Goal: Obtain resource: Obtain resource

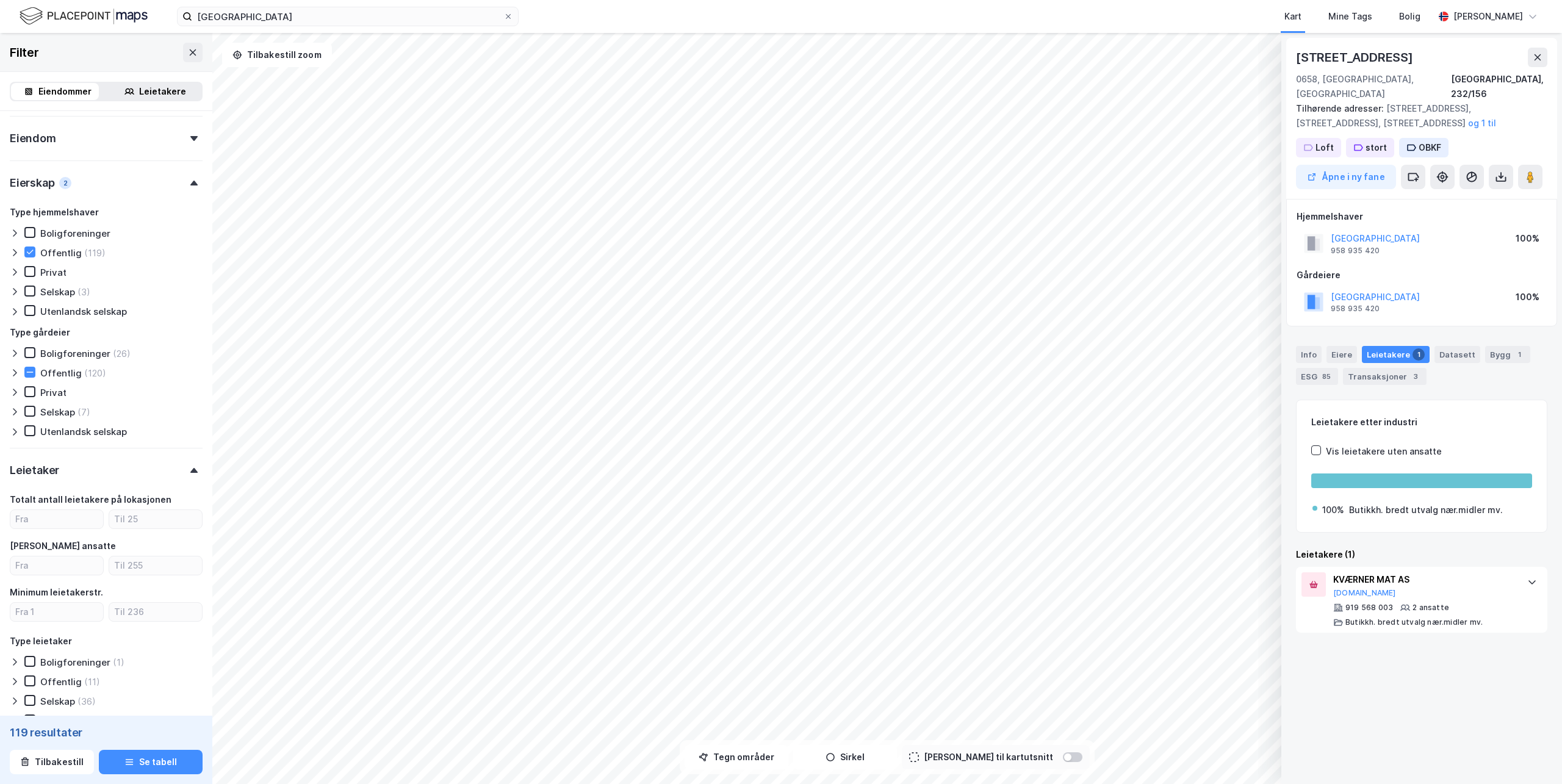
scroll to position [192, 0]
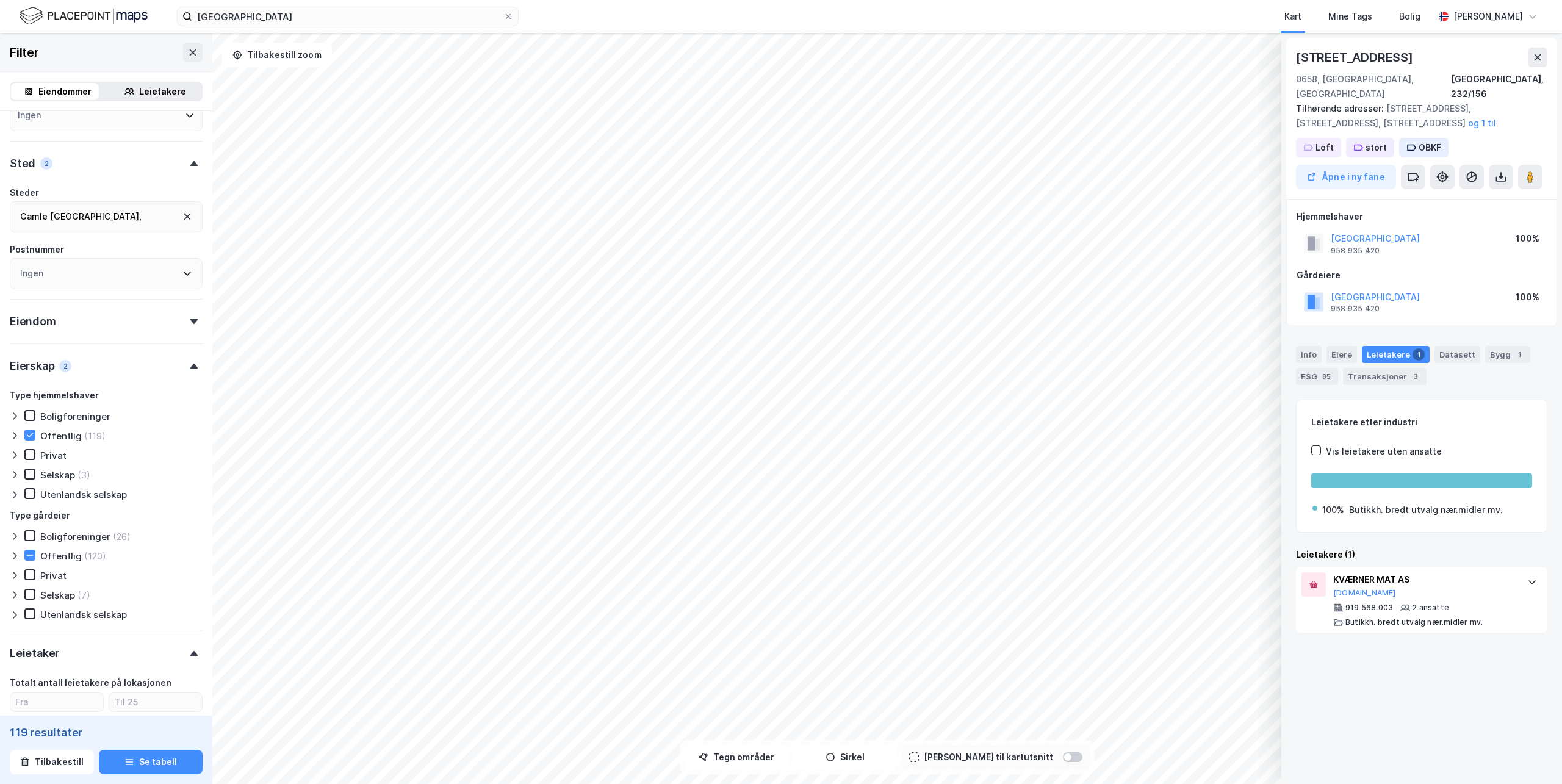
click at [72, 227] on div "Grünerløkka" at bounding box center [46, 234] width 51 height 14
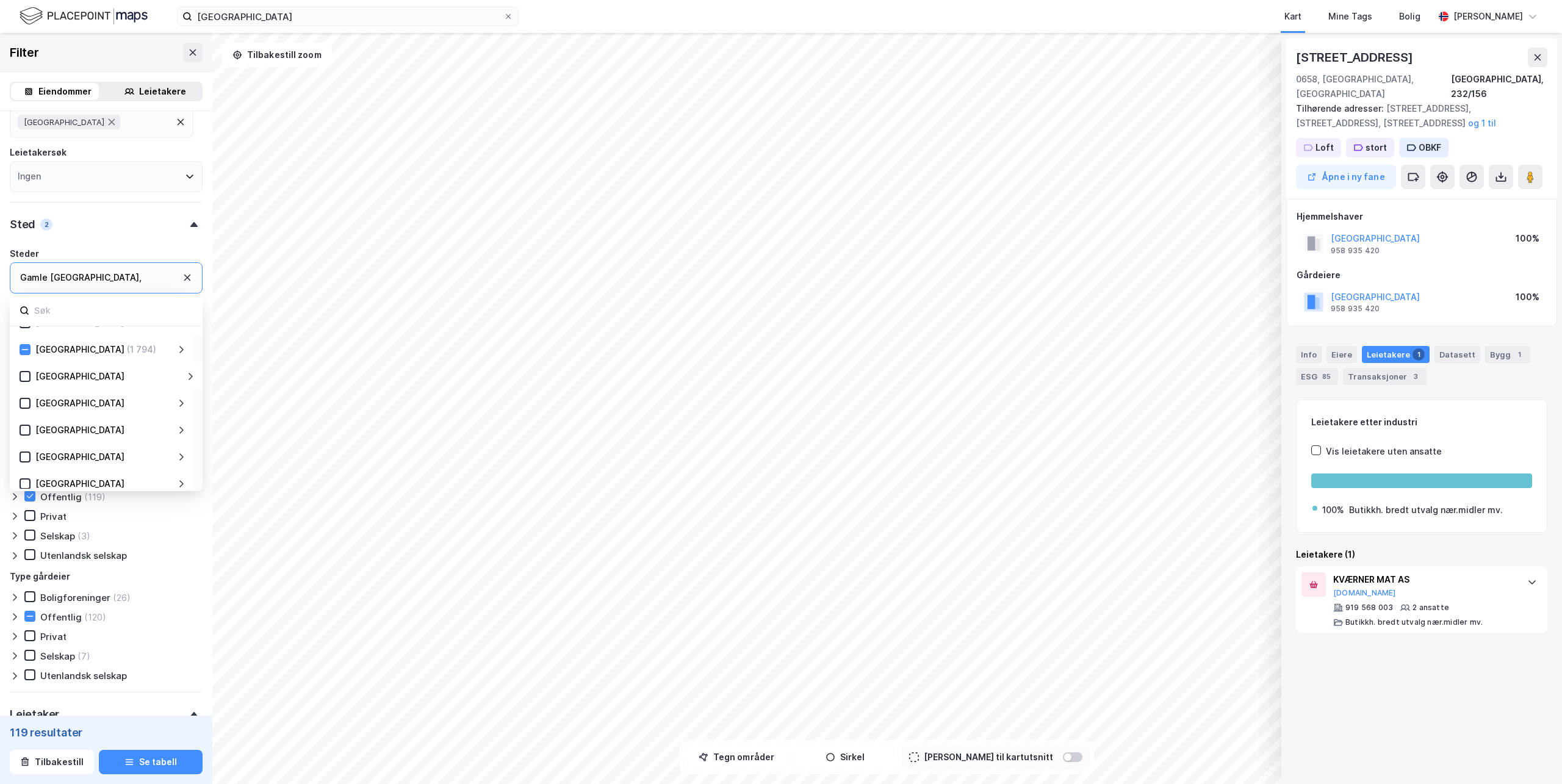
scroll to position [118, 0]
click at [89, 406] on div "Oslo (1 794)" at bounding box center [103, 410] width 146 height 14
click at [176, 410] on div "Oslo (1 794)" at bounding box center [103, 410] width 167 height 14
click at [181, 412] on icon at bounding box center [181, 410] width 5 height 7
click at [190, 437] on div "Oslo (1 794)" at bounding box center [102, 436] width 184 height 27
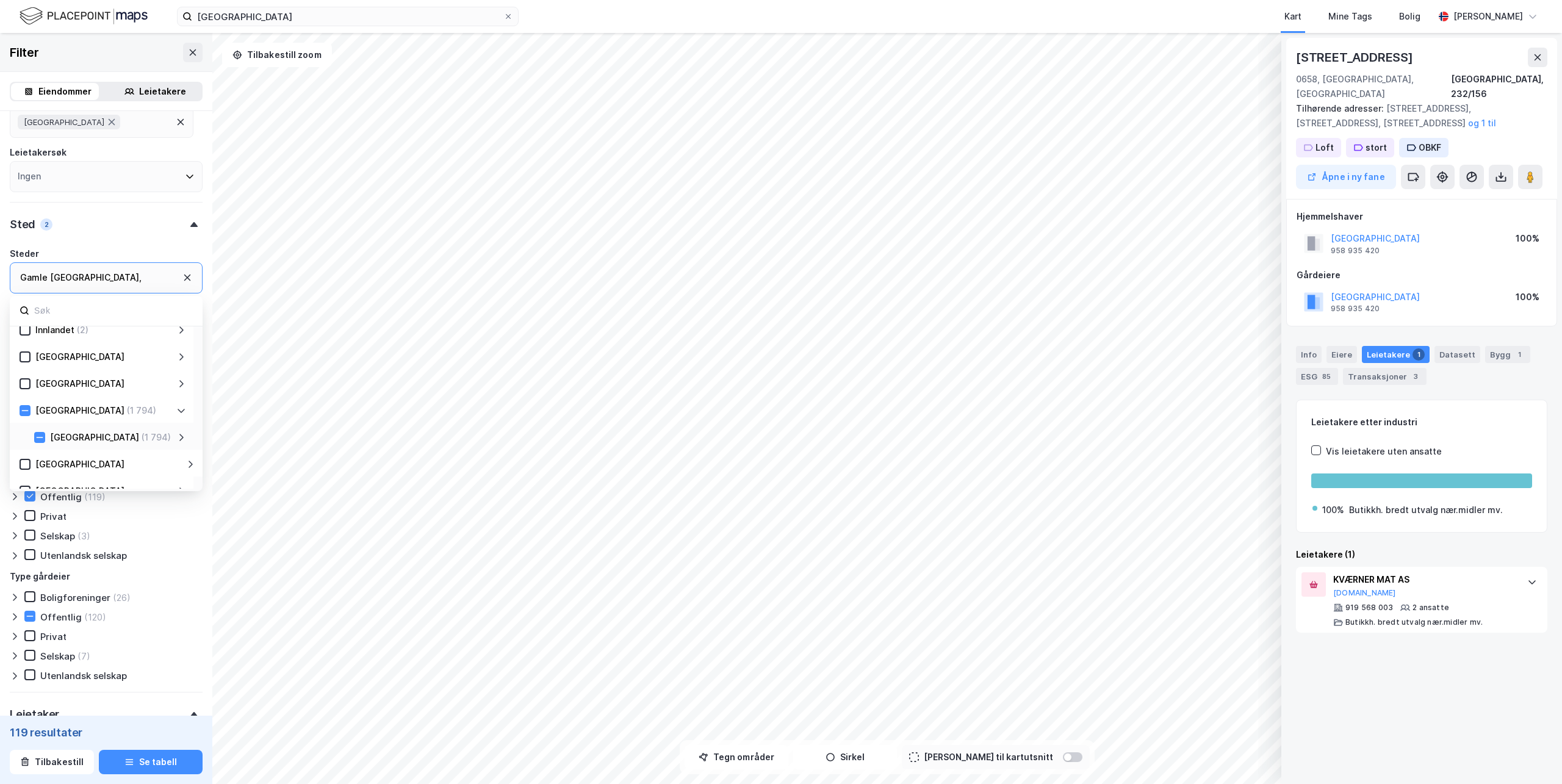
click at [185, 437] on div "Oslo (1 794)" at bounding box center [102, 436] width 184 height 27
click at [180, 410] on icon at bounding box center [181, 410] width 10 height 10
click at [58, 395] on div at bounding box center [54, 393] width 11 height 11
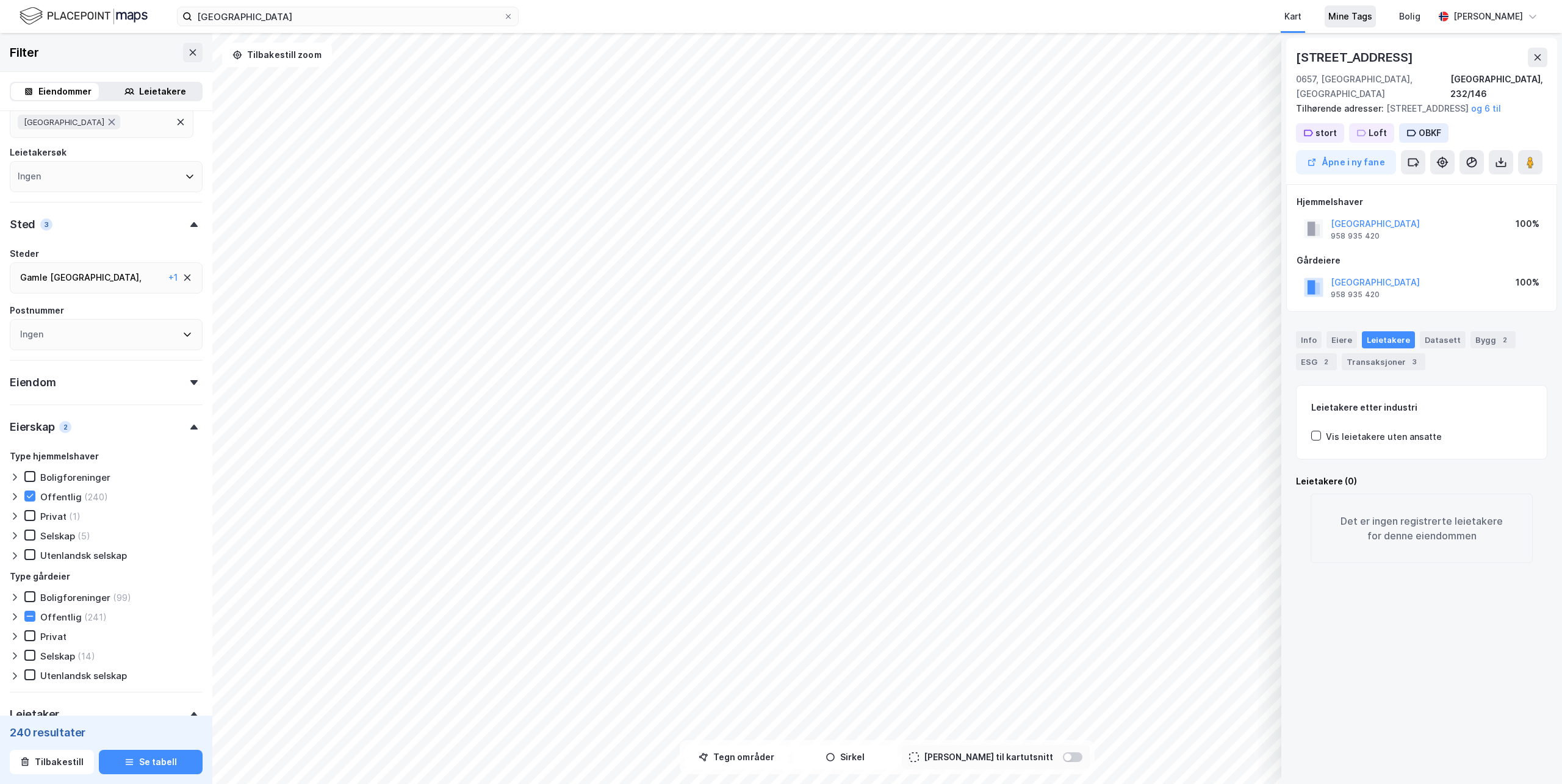
click at [1358, 12] on div "Mine Tags" at bounding box center [1350, 16] width 44 height 14
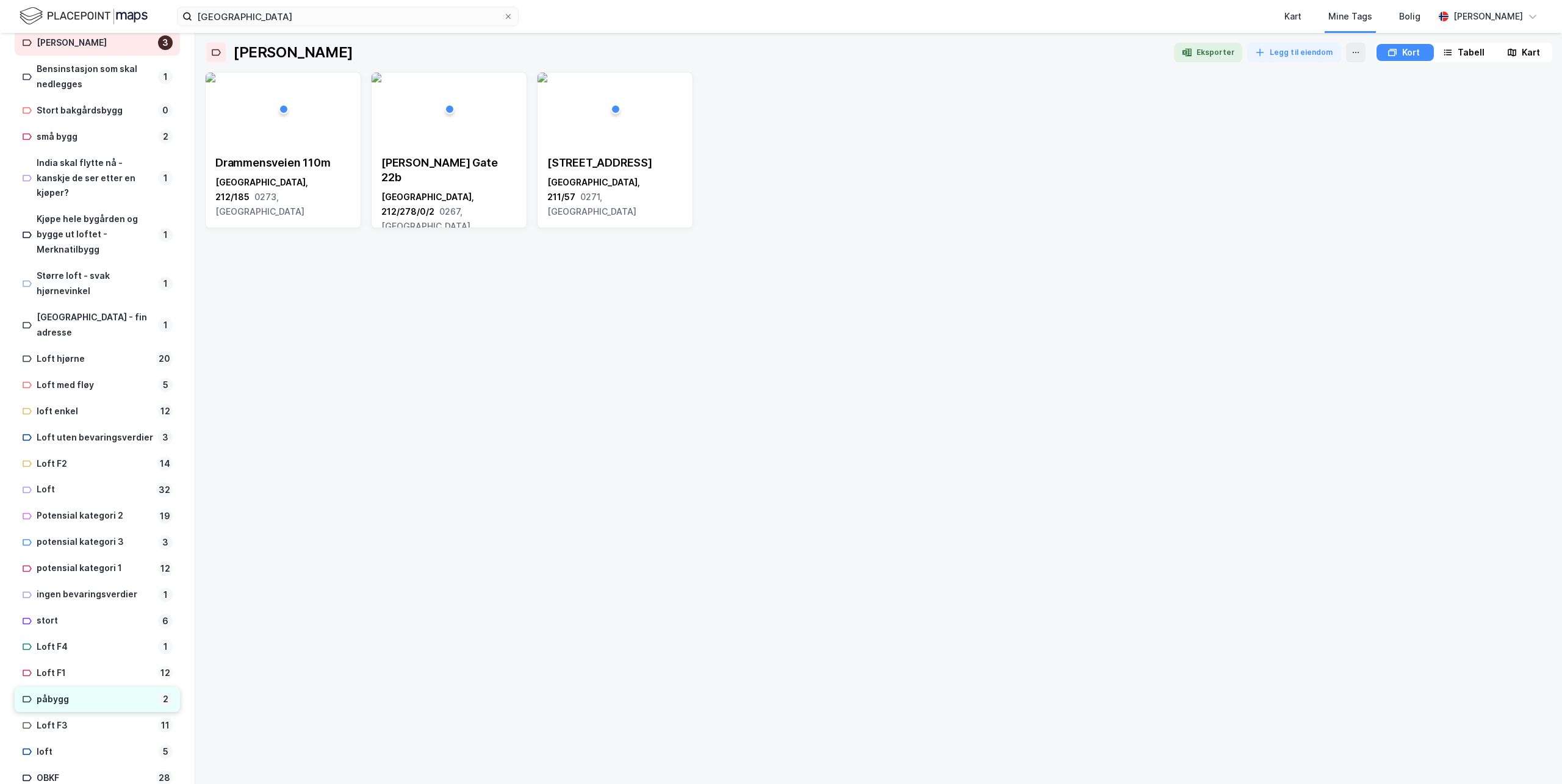
scroll to position [112, 0]
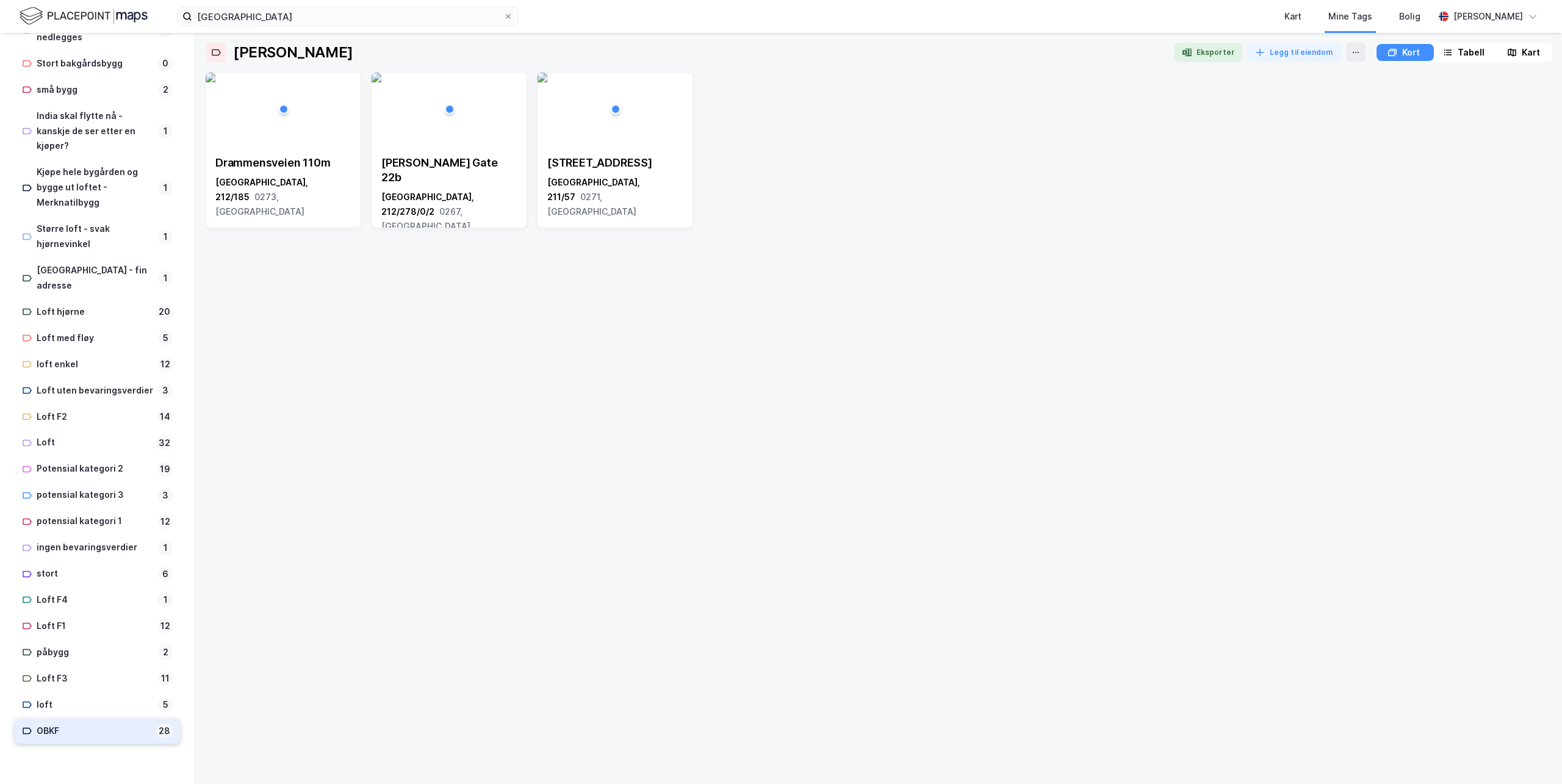
click at [60, 726] on div "OBKF" at bounding box center [94, 731] width 115 height 15
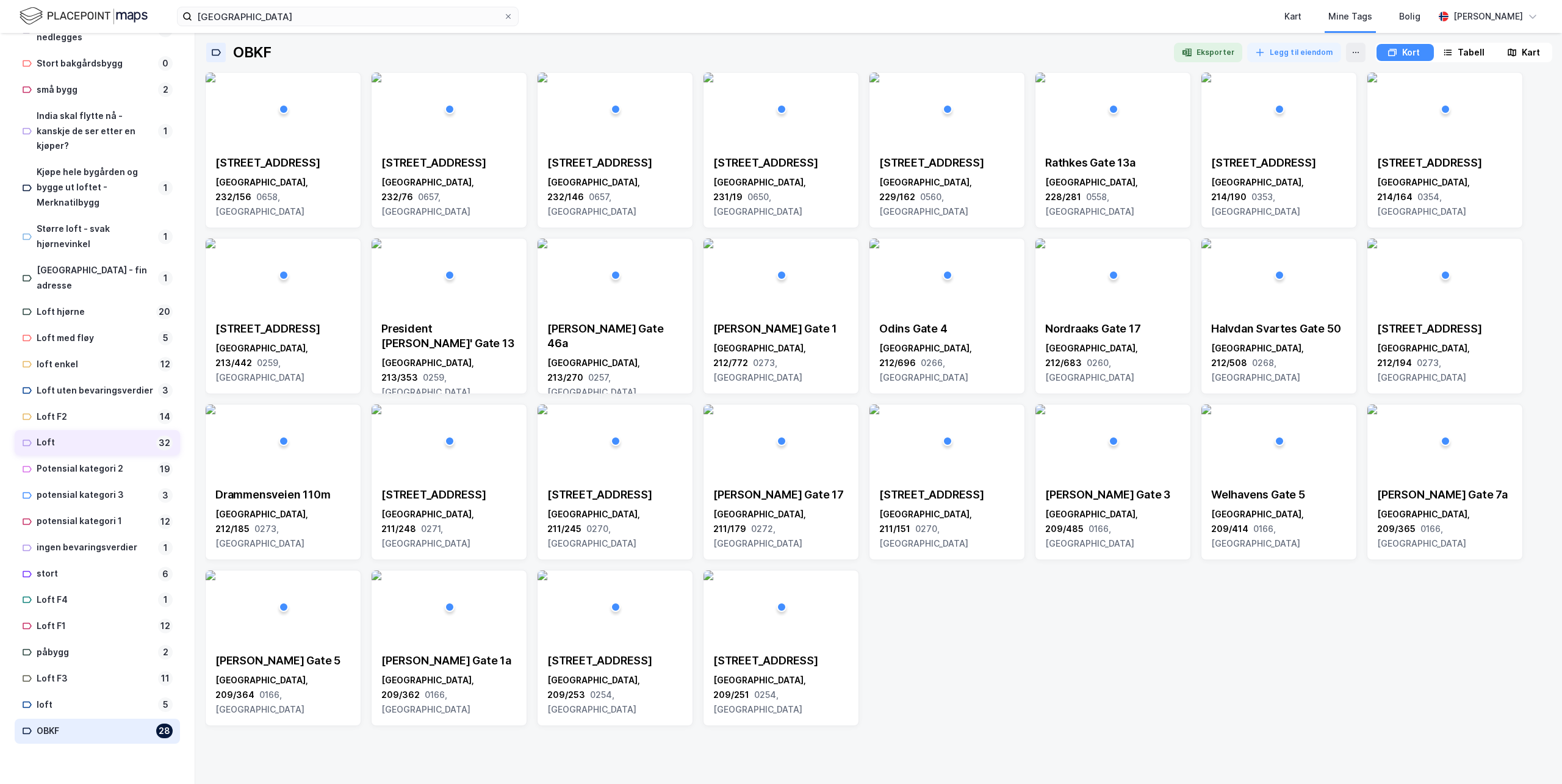
click at [64, 443] on div "Loft" at bounding box center [94, 442] width 115 height 15
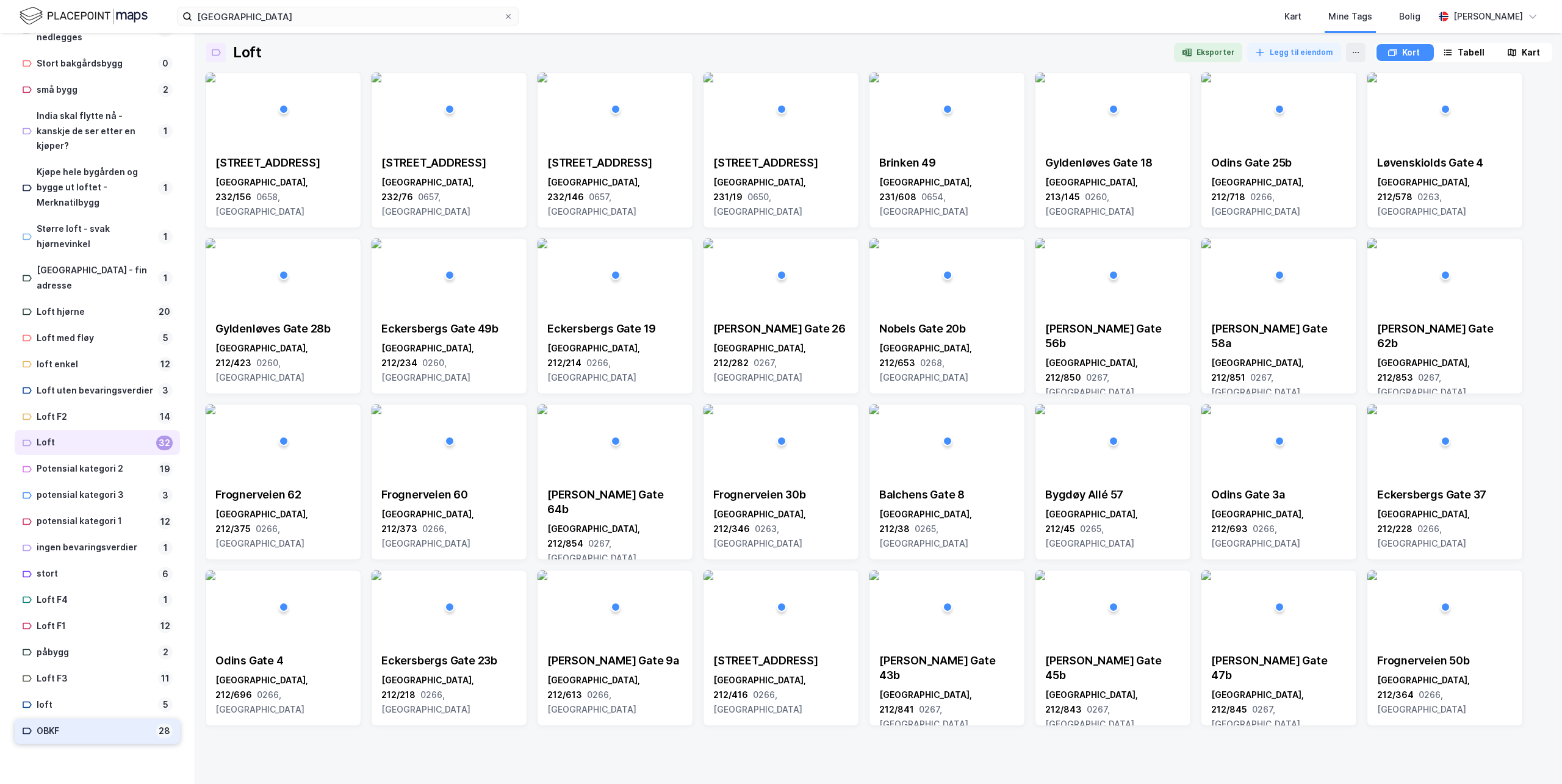
click at [53, 729] on div "OBKF" at bounding box center [94, 731] width 115 height 15
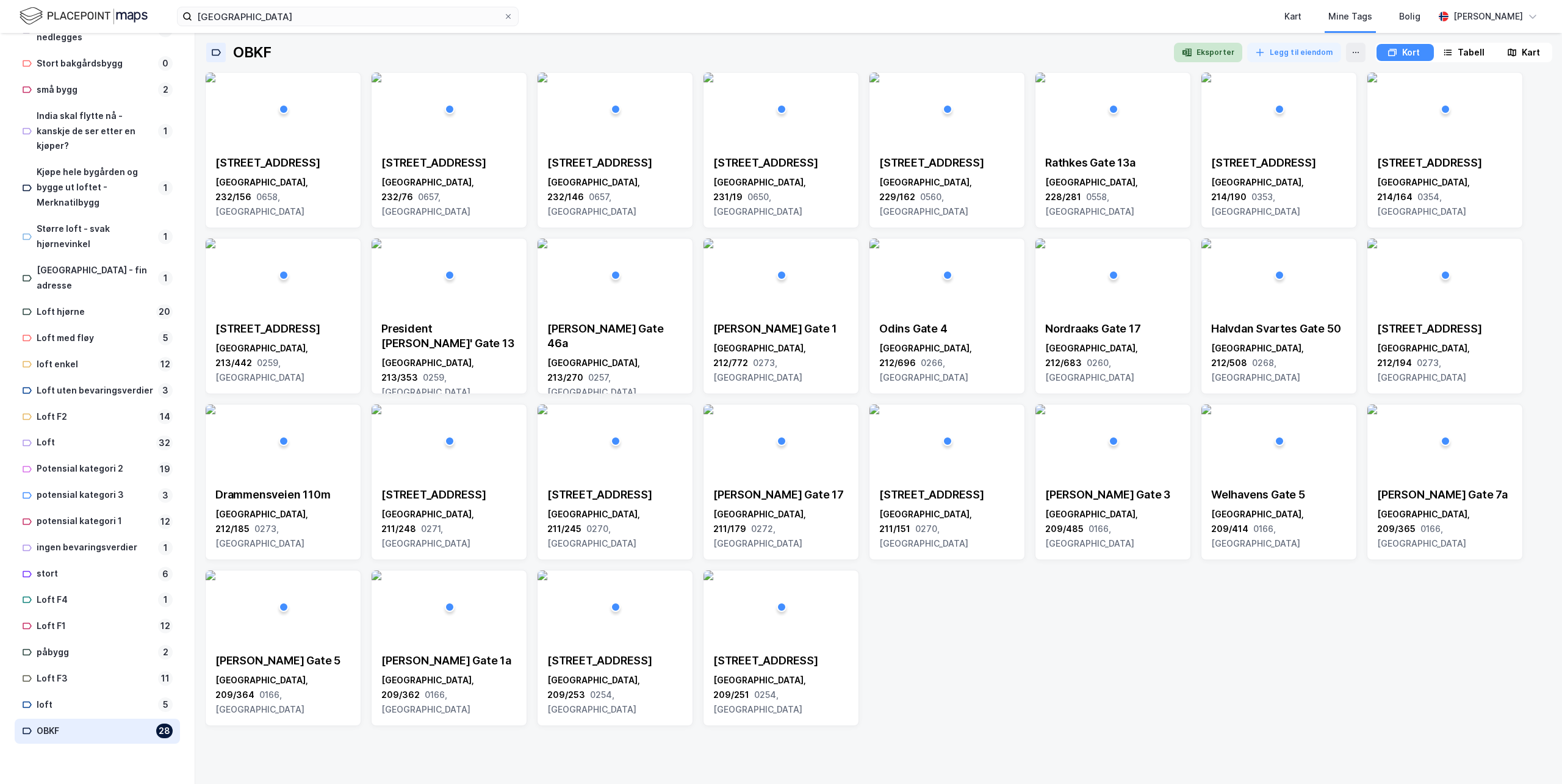
click at [1186, 52] on icon "button" at bounding box center [1184, 52] width 5 height 5
